Goal: Information Seeking & Learning: Learn about a topic

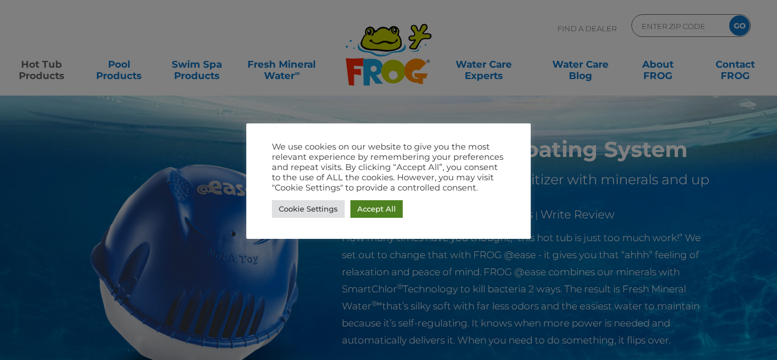
click at [387, 210] on link "Accept All" at bounding box center [376, 209] width 52 height 18
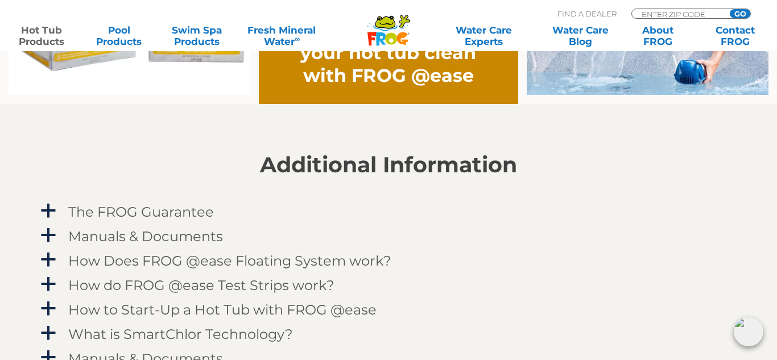
scroll to position [1043, 0]
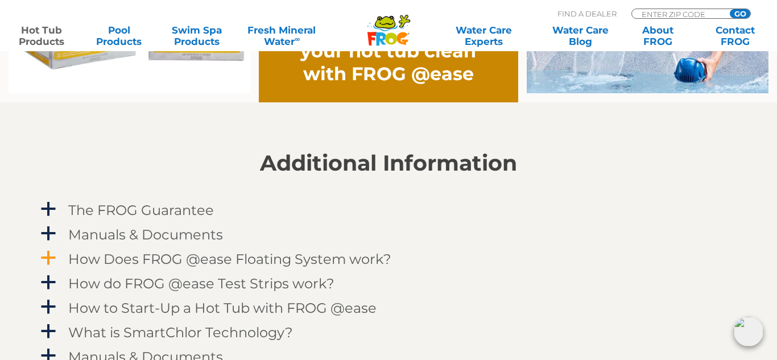
click at [235, 257] on h4 "How Does FROG @ease Floating System work?" at bounding box center [229, 258] width 323 height 15
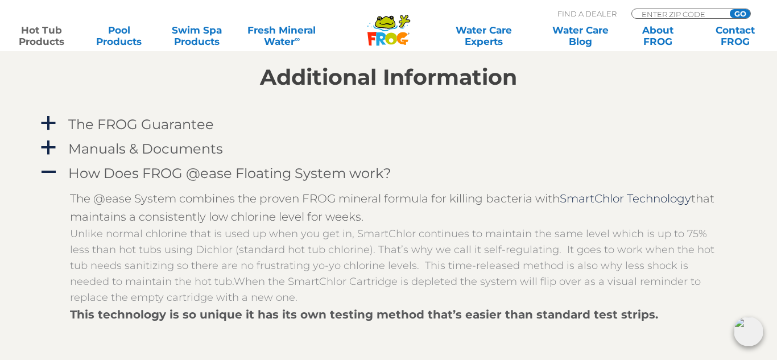
scroll to position [1128, 0]
click at [179, 123] on h4 "The FROG Guarantee" at bounding box center [141, 124] width 146 height 15
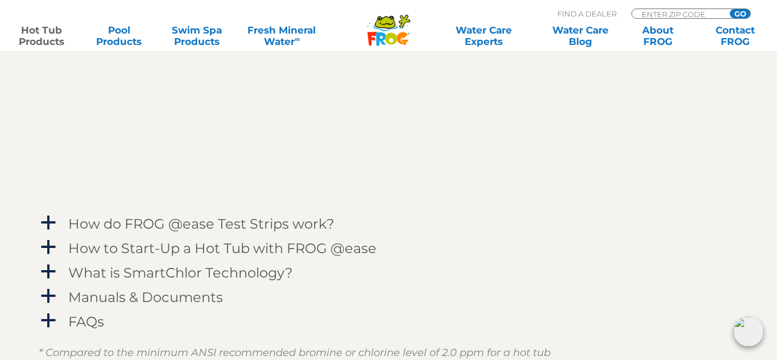
scroll to position [1611, 0]
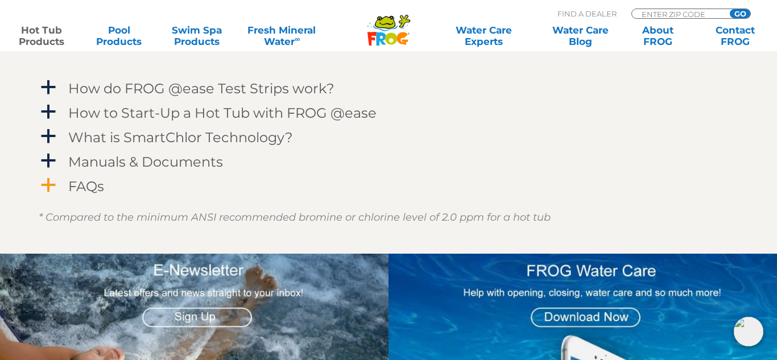
click at [95, 194] on h4 "FAQs" at bounding box center [86, 186] width 36 height 15
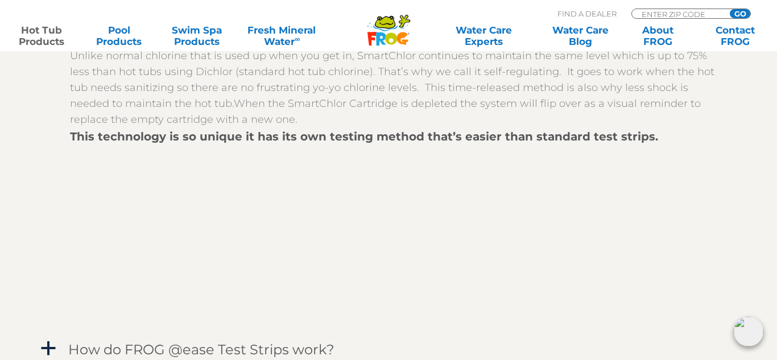
scroll to position [0, 0]
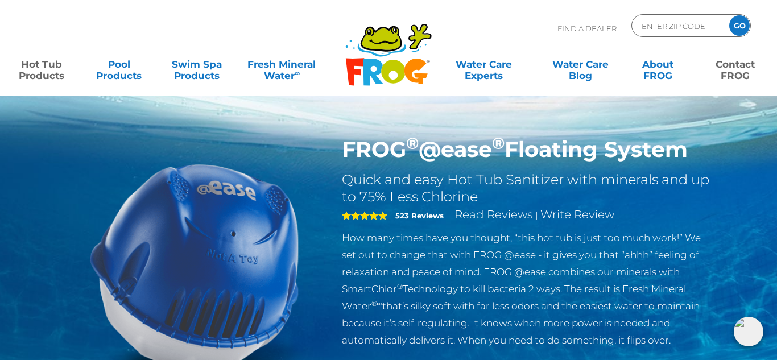
click at [744, 73] on link "Contact FROG" at bounding box center [735, 64] width 60 height 23
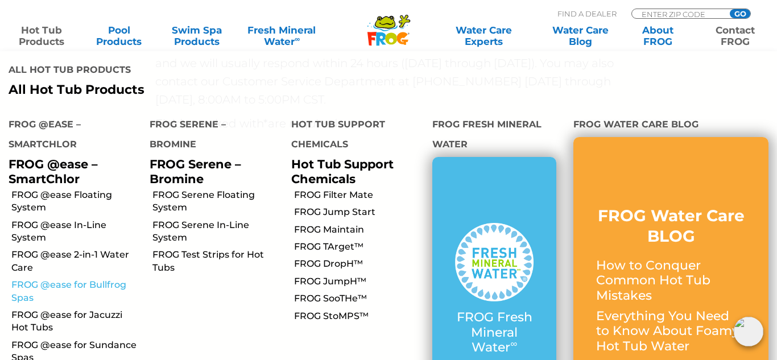
scroll to position [351, 0]
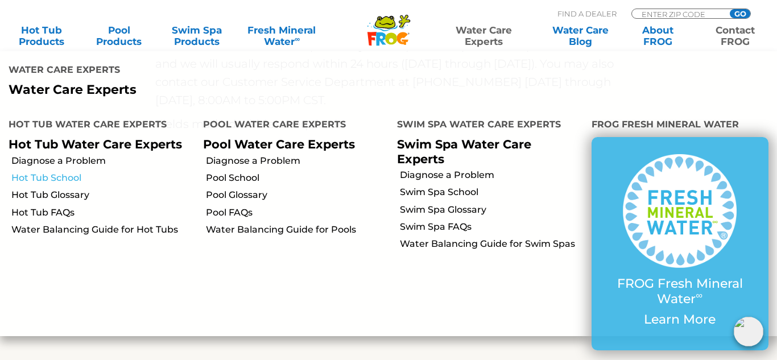
click at [71, 172] on link "Hot Tub School" at bounding box center [102, 178] width 183 height 13
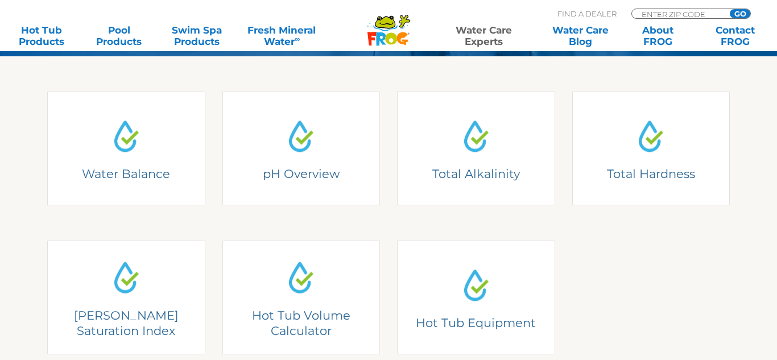
scroll to position [309, 0]
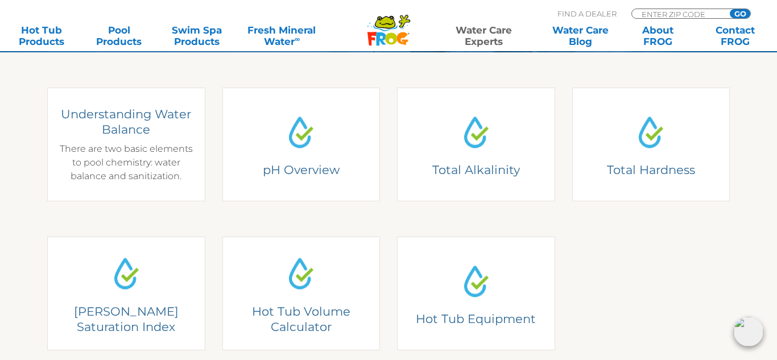
click at [149, 113] on h4 "Understanding Water Balance" at bounding box center [126, 121] width 141 height 31
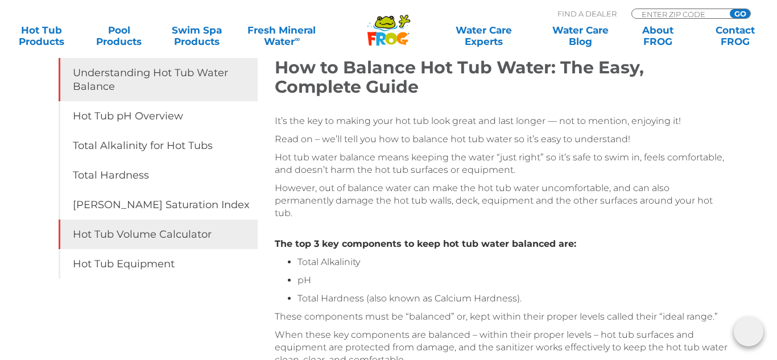
scroll to position [186, 0]
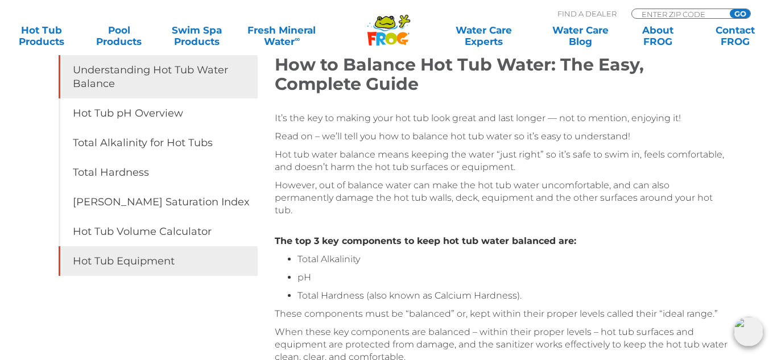
click at [189, 263] on link "Hot Tub Equipment" at bounding box center [158, 261] width 199 height 30
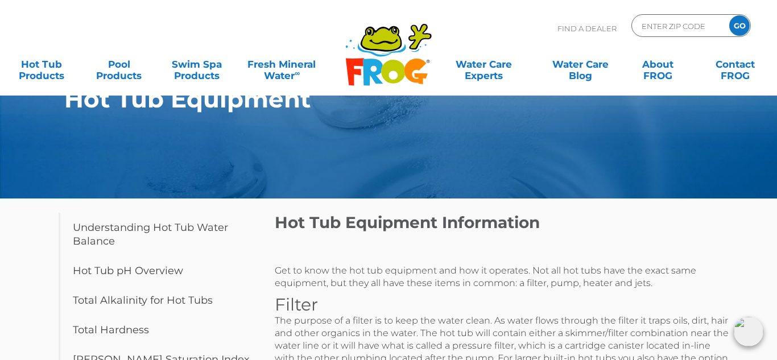
scroll to position [30, 0]
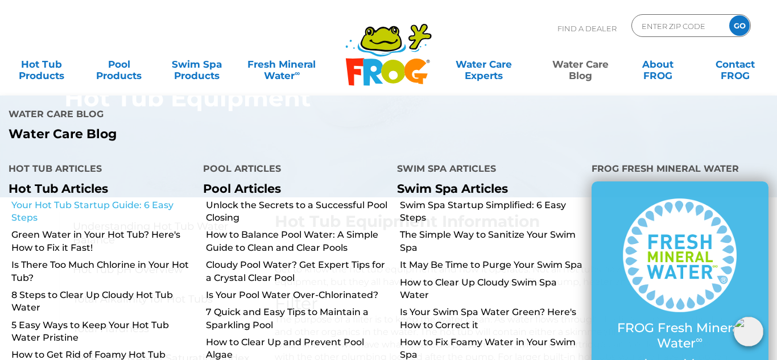
click at [159, 199] on link "Your Hot Tub Startup Guide: 6 Easy Steps" at bounding box center [102, 212] width 183 height 26
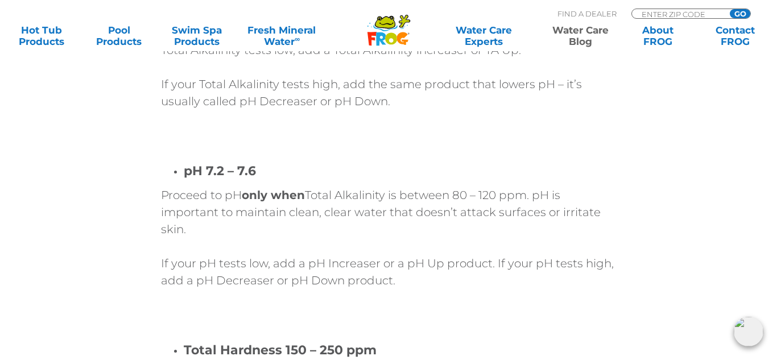
scroll to position [2961, 0]
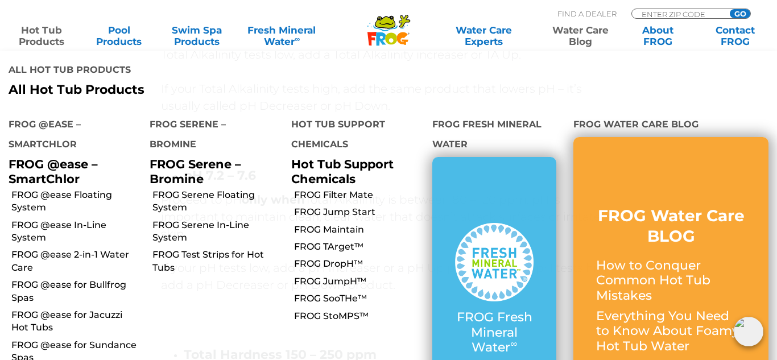
click at [64, 82] on p "All Hot Tub Products" at bounding box center [194, 89] width 371 height 15
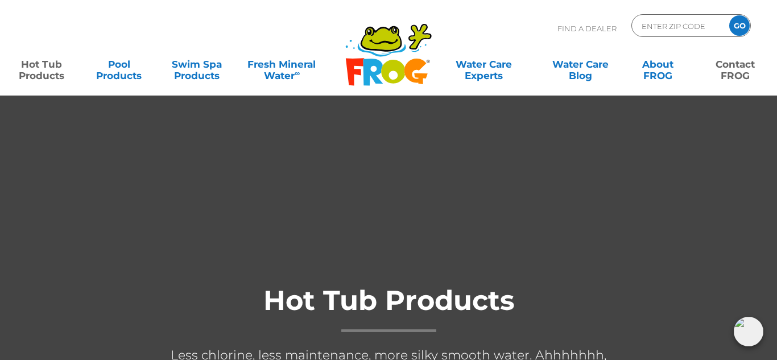
click at [737, 76] on link "Contact FROG" at bounding box center [735, 64] width 60 height 23
